Goal: Task Accomplishment & Management: Use online tool/utility

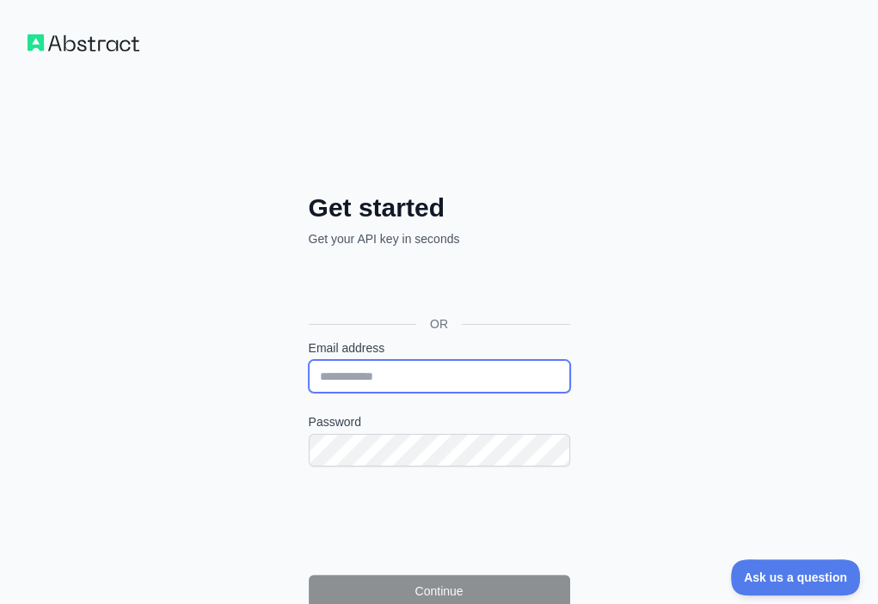
click at [309, 360] on input "Email address" at bounding box center [439, 376] width 261 height 33
paste input "**********"
type input "**********"
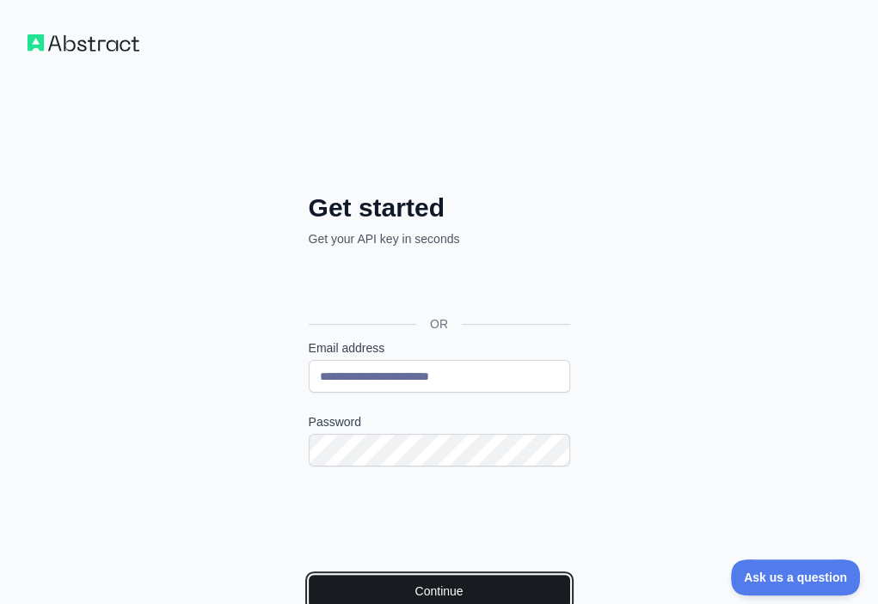
click at [323, 575] on button "Continue" at bounding box center [439, 591] width 261 height 33
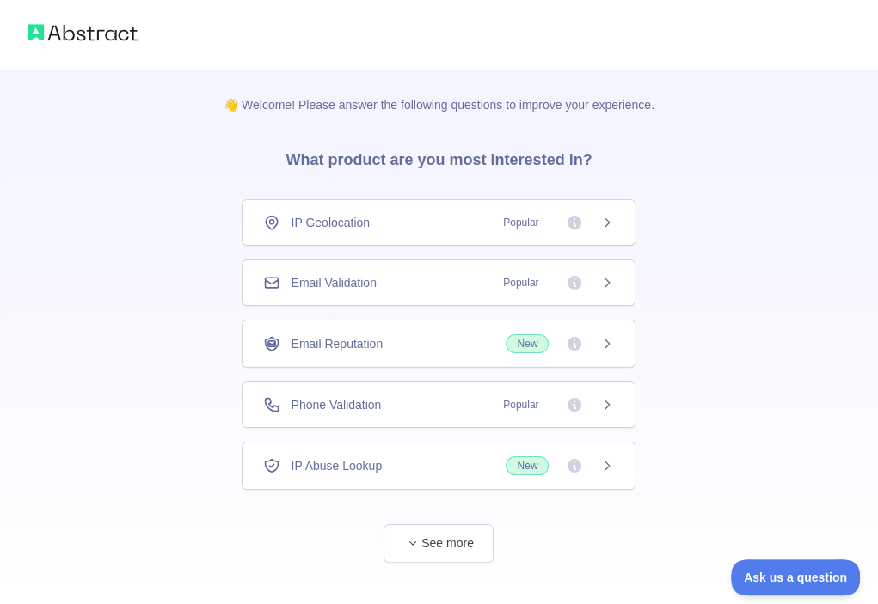
click at [444, 284] on div "Email Validation Popular" at bounding box center [438, 282] width 351 height 17
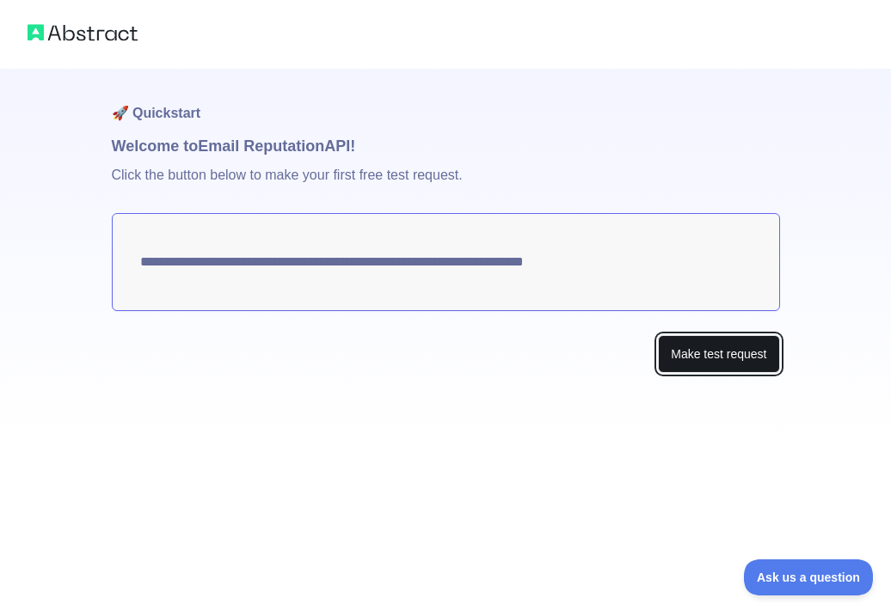
click at [686, 340] on button "Make test request" at bounding box center [718, 354] width 121 height 39
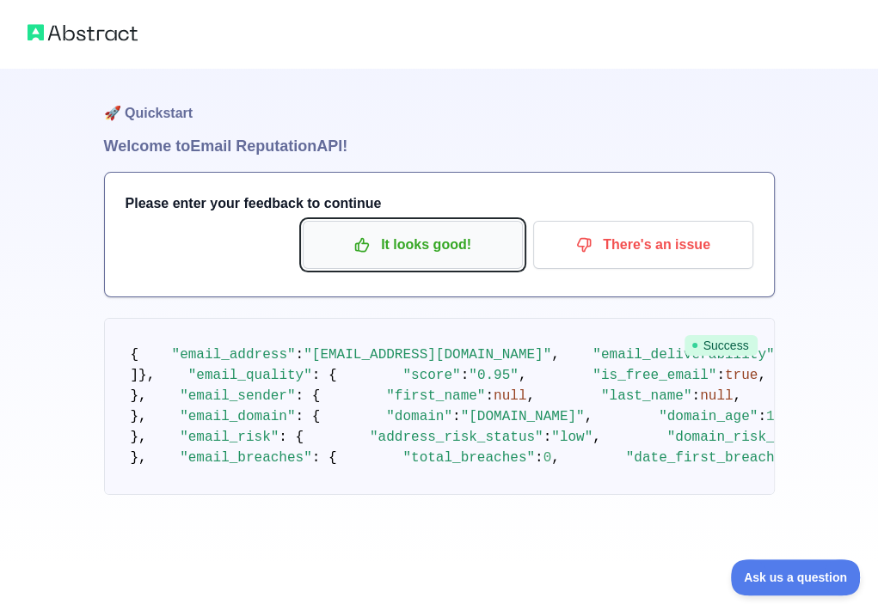
click at [416, 245] on p "It looks good!" at bounding box center [412, 244] width 194 height 29
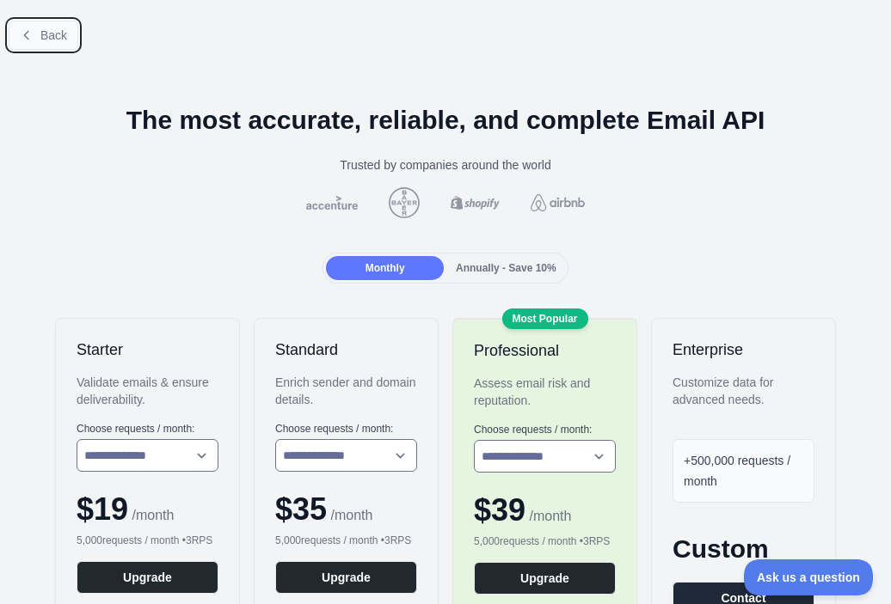
click at [55, 39] on span "Back" at bounding box center [53, 35] width 27 height 14
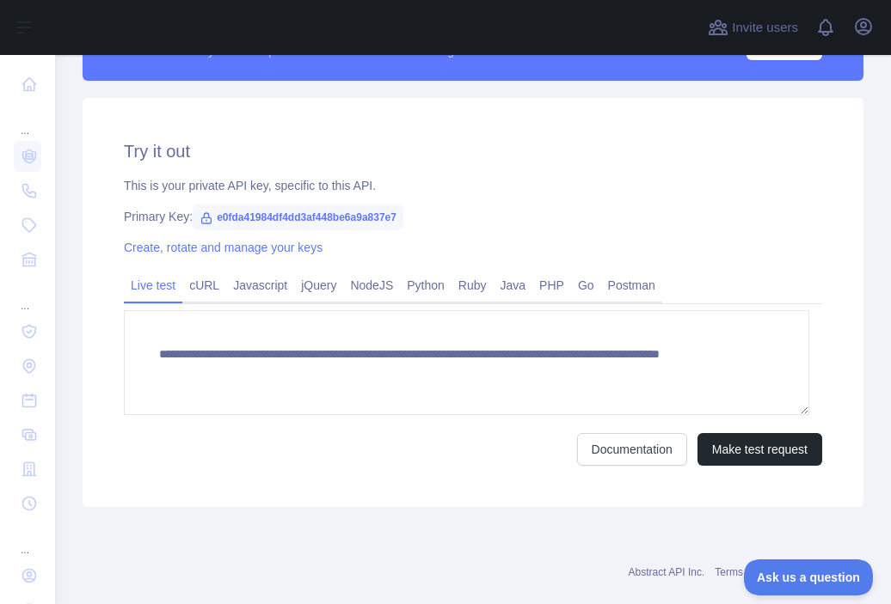
scroll to position [550, 0]
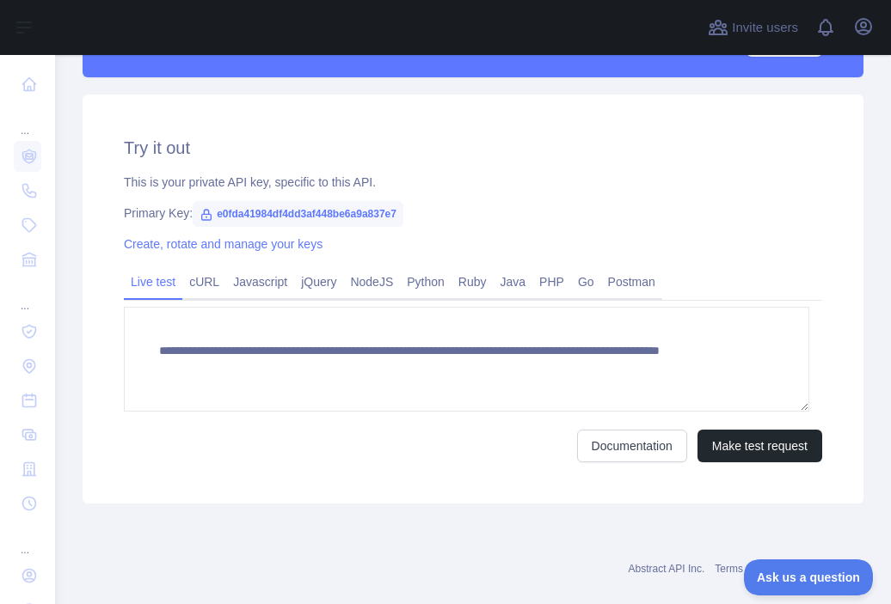
click at [319, 208] on span "e0fda41984df4dd3af448be6a9a837e7" at bounding box center [298, 214] width 211 height 26
copy span "e0fda41984df4dd3af448be6a9a837e7"
